Goal: Information Seeking & Learning: Understand process/instructions

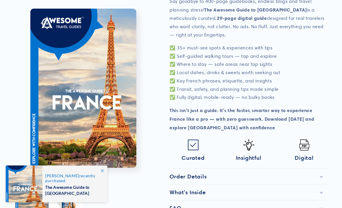
scroll to position [188, 0]
click at [183, 173] on h2 "Order Details" at bounding box center [188, 176] width 37 height 7
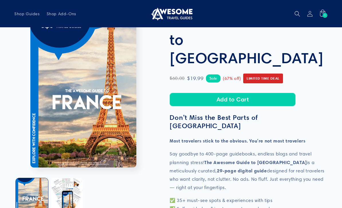
scroll to position [0, 0]
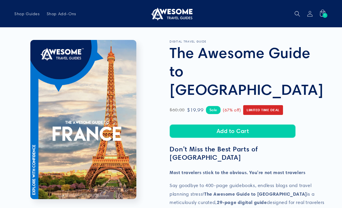
click at [323, 15] on div "1 1 item" at bounding box center [325, 15] width 5 height 5
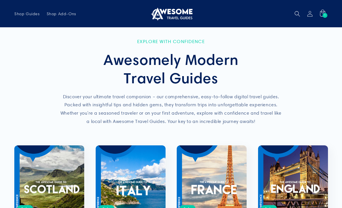
click at [297, 12] on icon "Search" at bounding box center [298, 14] width 6 height 6
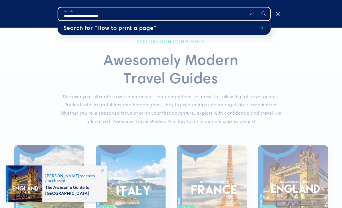
type input "**********"
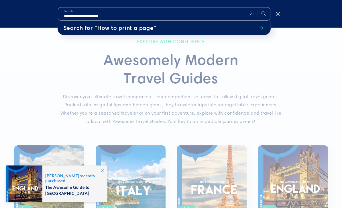
click at [120, 31] on span "Search for “How to print a page”" at bounding box center [110, 28] width 93 height 8
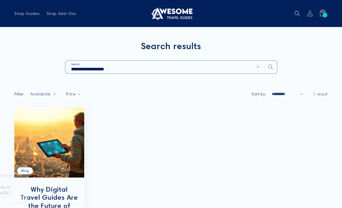
scroll to position [5, 0]
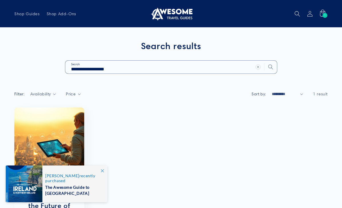
click at [100, 173] on span at bounding box center [102, 170] width 10 height 10
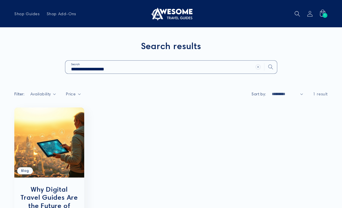
click at [35, 191] on link "Why Digital Travel Guides Are the Future of Tra..." at bounding box center [49, 201] width 59 height 33
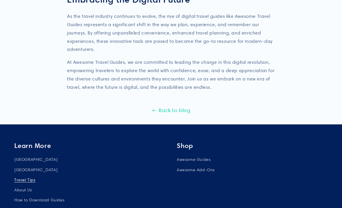
scroll to position [1342, 0]
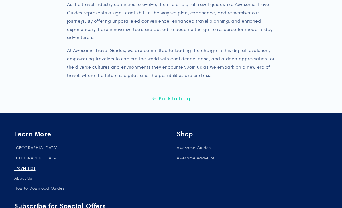
click at [47, 183] on link "How to Download Guides" at bounding box center [39, 188] width 50 height 10
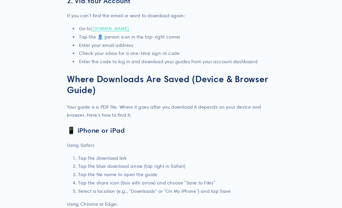
scroll to position [216, 0]
